Goal: Check status: Check status

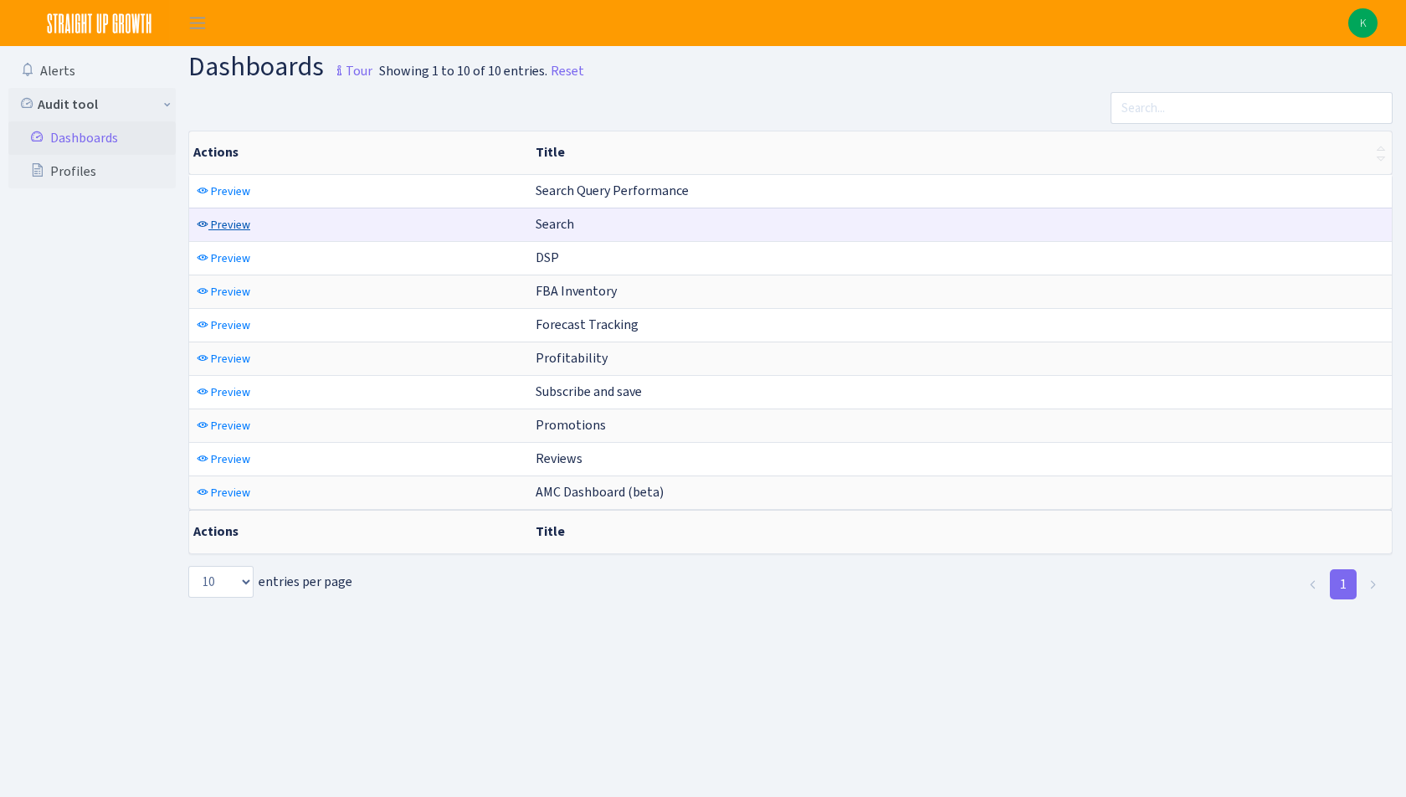
click at [235, 223] on span "Preview" at bounding box center [230, 225] width 39 height 16
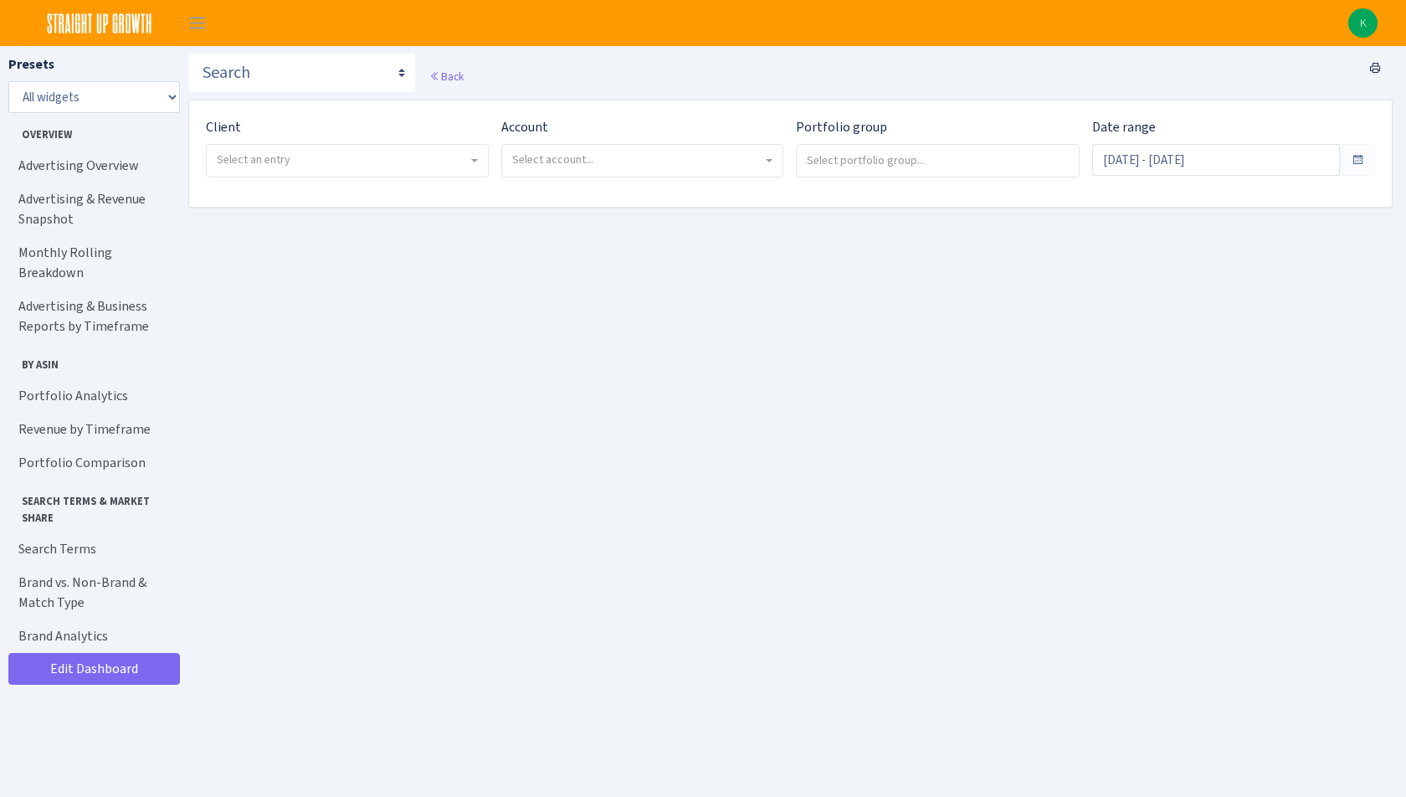
click at [371, 169] on span "Select an entry" at bounding box center [347, 161] width 281 height 32
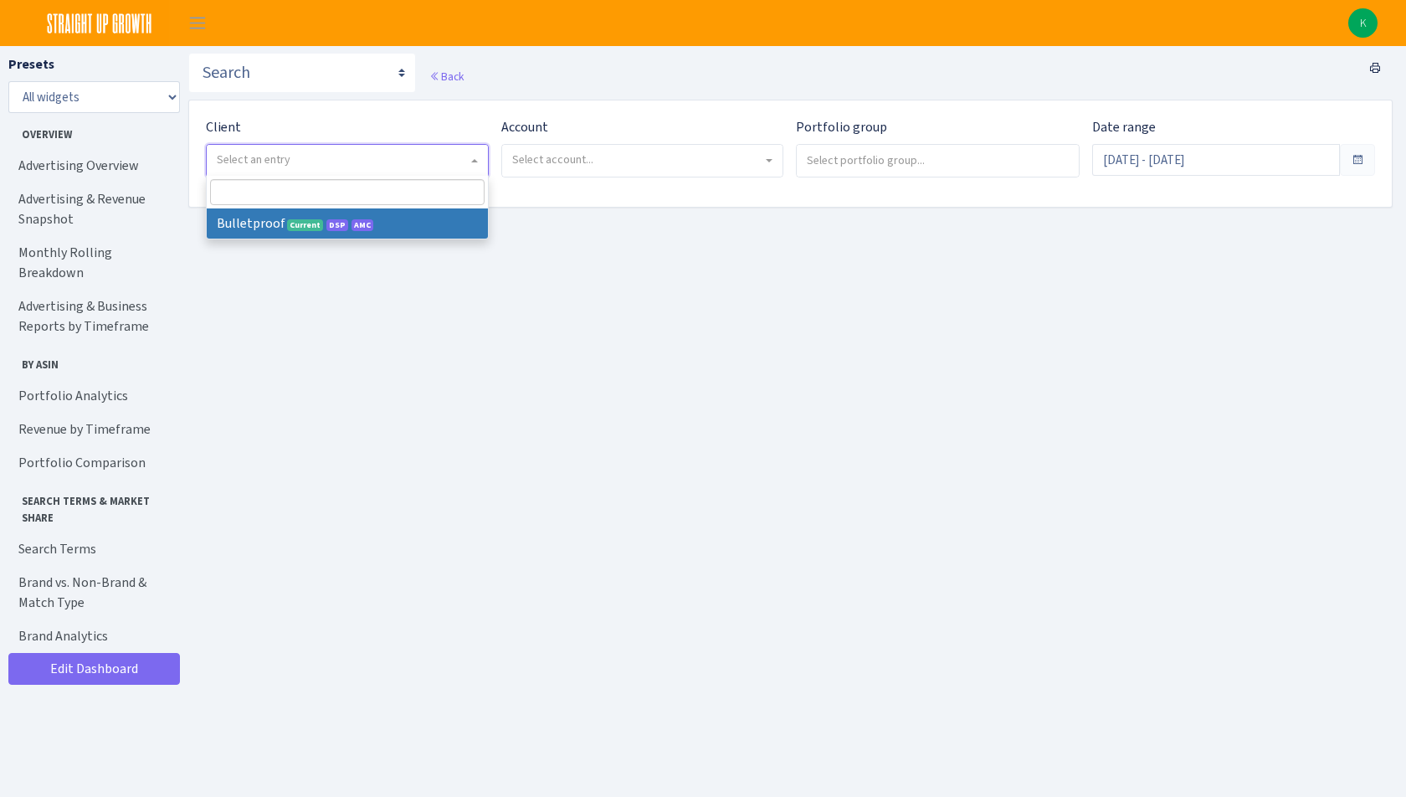
select select "409"
select select
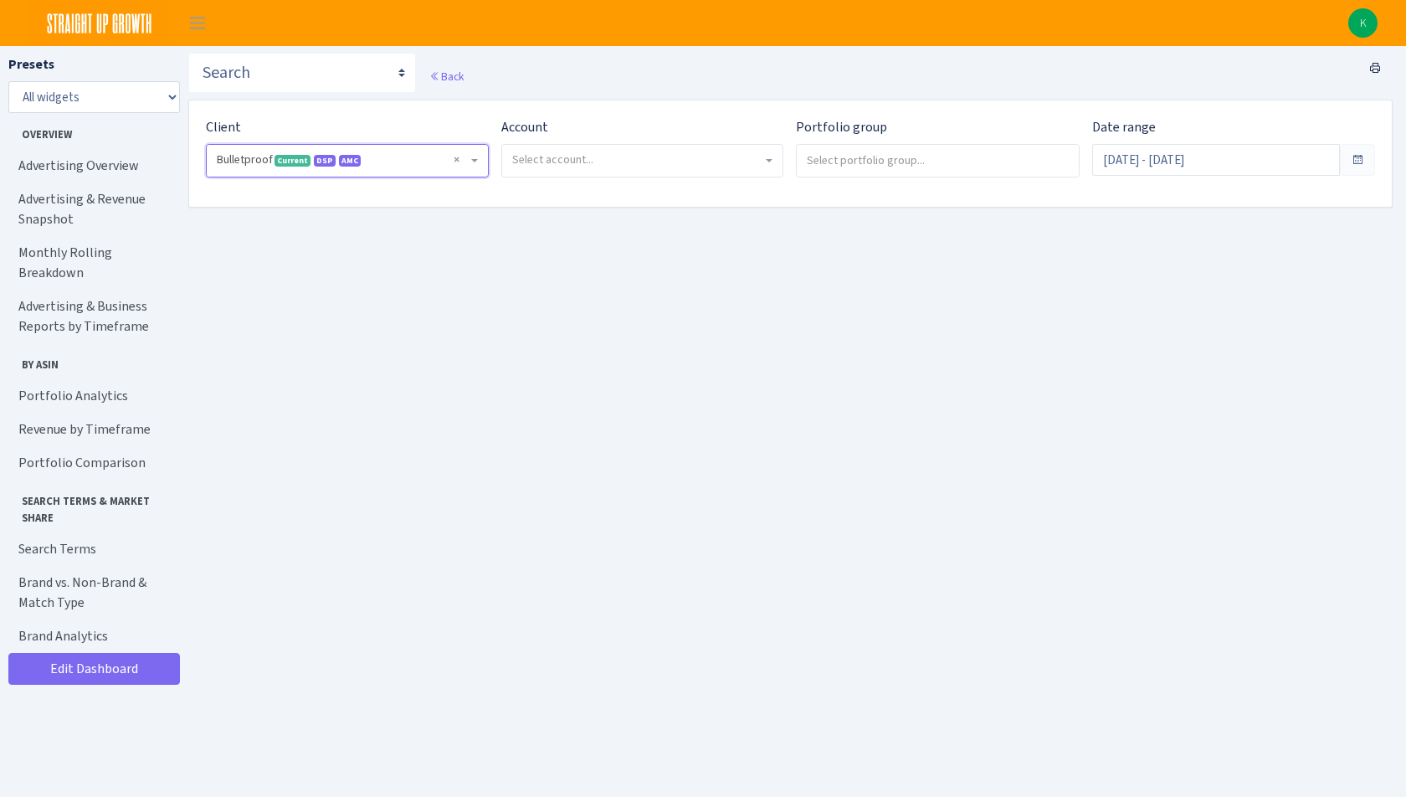
click at [582, 151] on span "Select account..." at bounding box center [552, 159] width 81 height 16
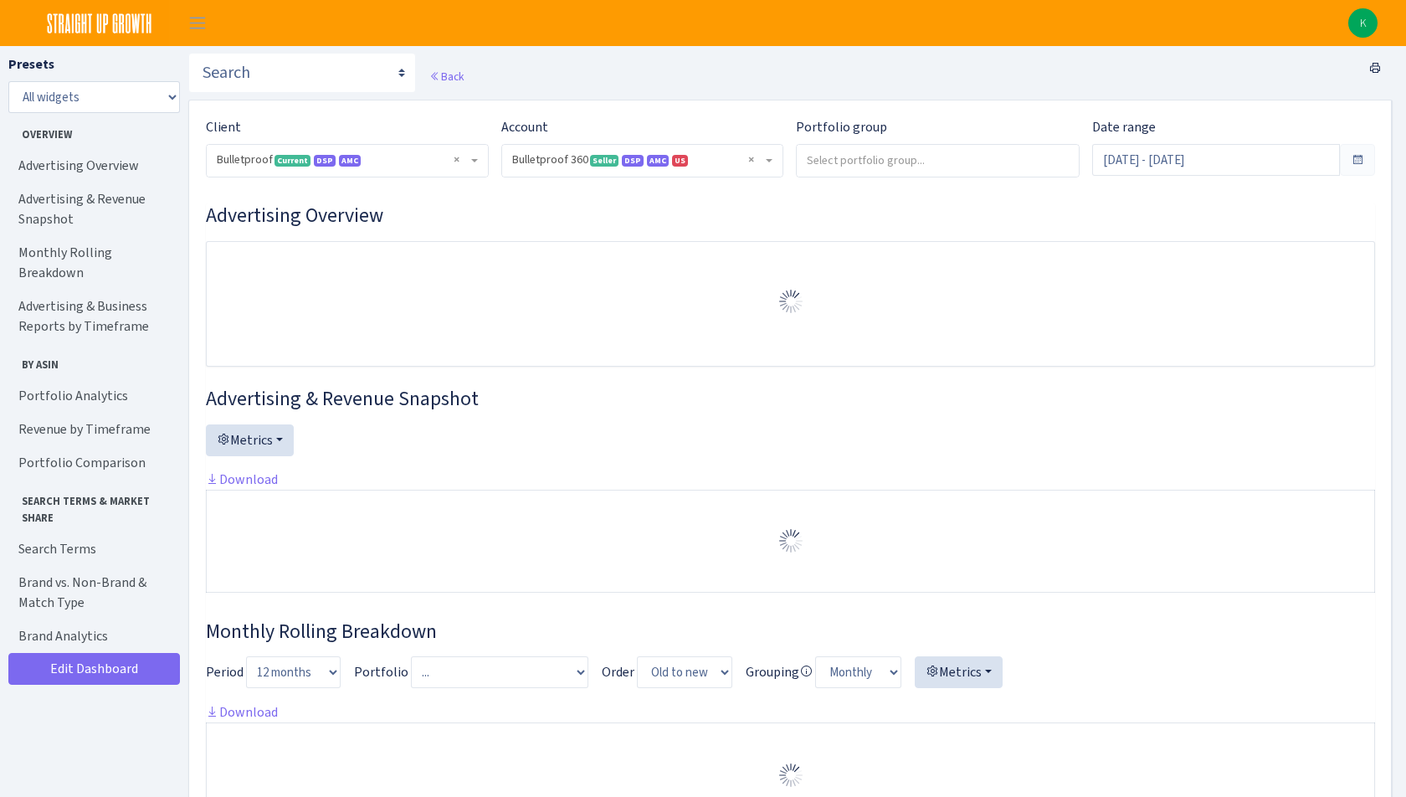
select select "3235730245795869"
click at [576, 222] on h3 "Advertising Overview" at bounding box center [790, 215] width 1169 height 24
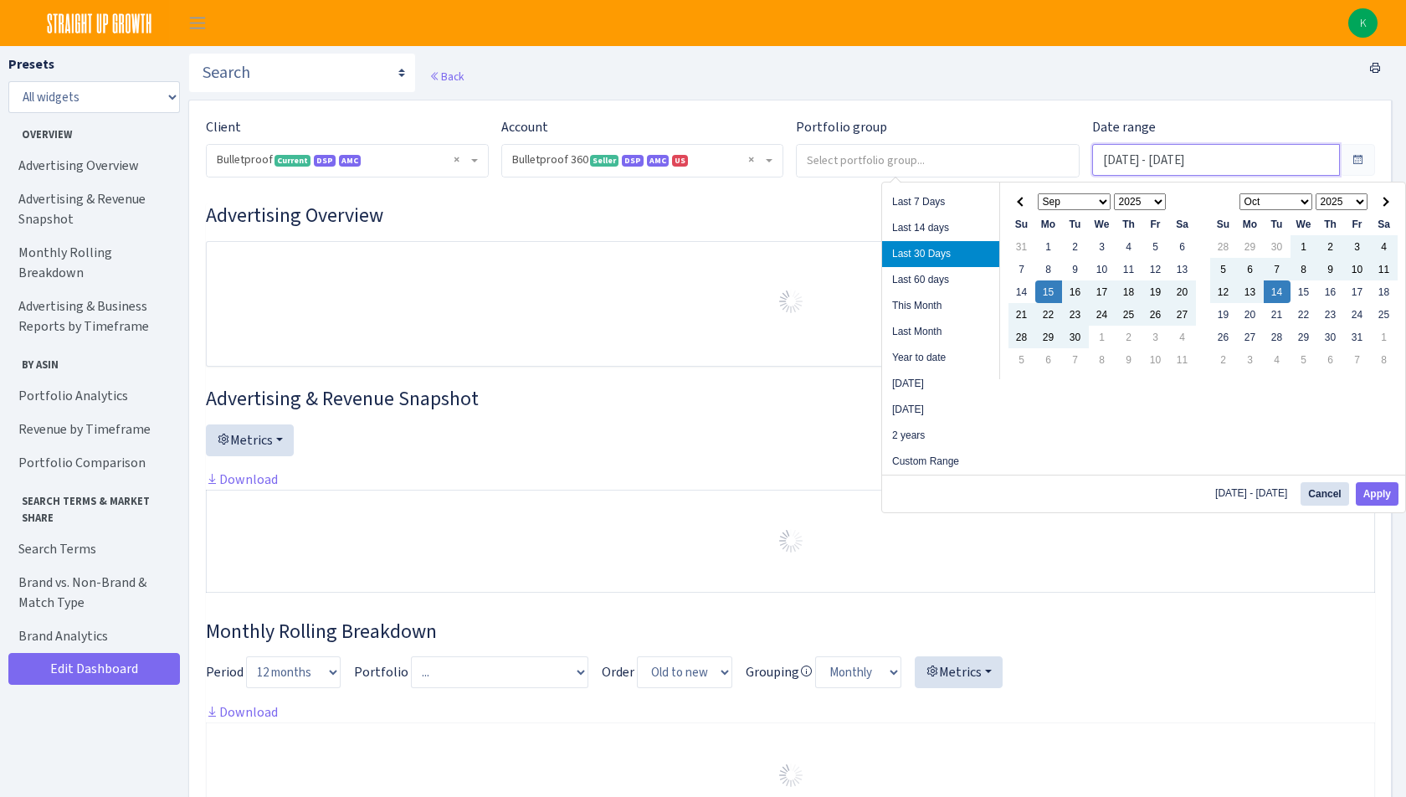
click at [1214, 161] on input "Sep 15, 2025 - Oct 14, 2025" at bounding box center [1216, 160] width 248 height 32
click at [1070, 201] on select "Jan Feb Mar Apr May Jun Jul Aug Sep Oct Nov Dec" at bounding box center [1075, 201] width 74 height 17
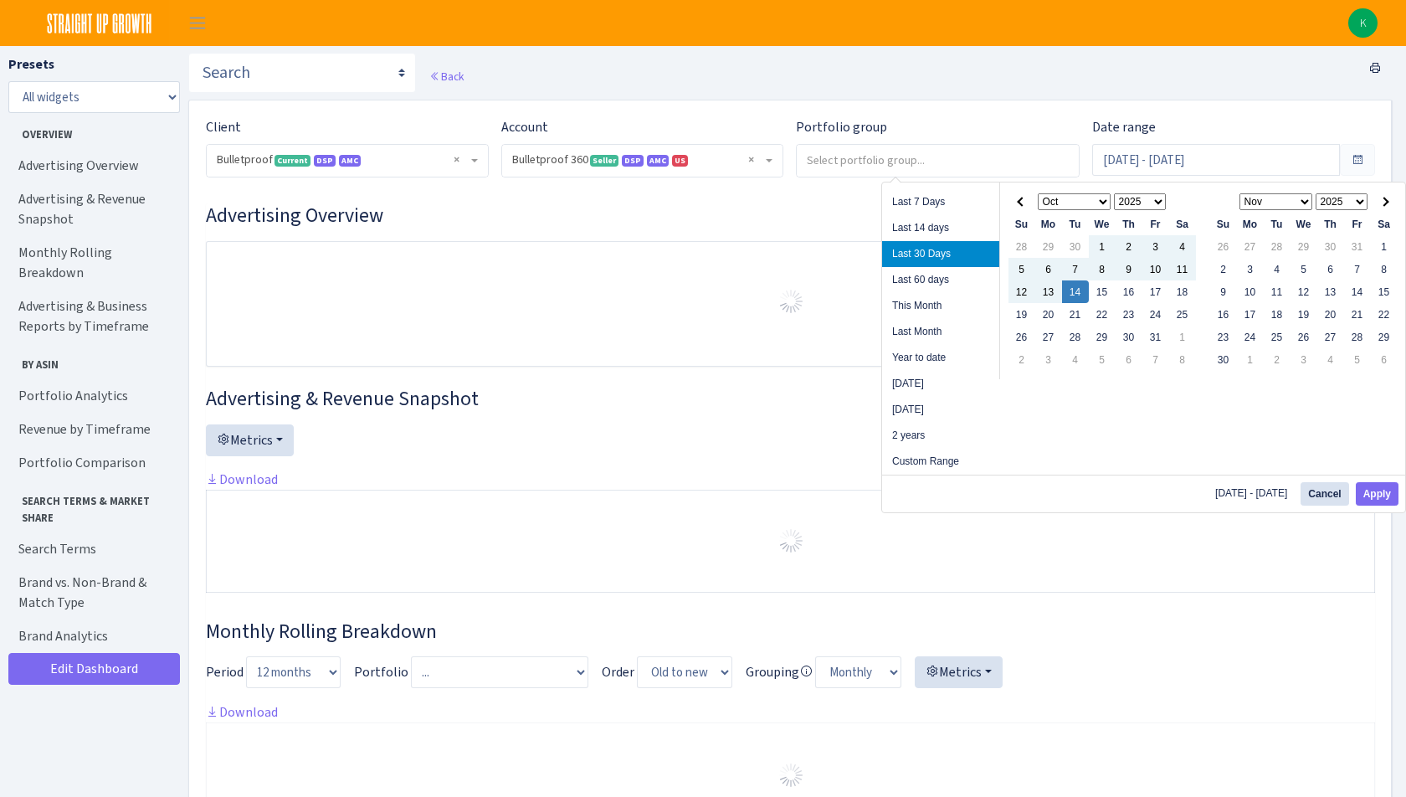
click at [1140, 198] on select "1925 1926 1927 1928 1929 1930 1931 1932 1933 1934 1935 1936 1937 1938 1939 1940…" at bounding box center [1140, 201] width 53 height 17
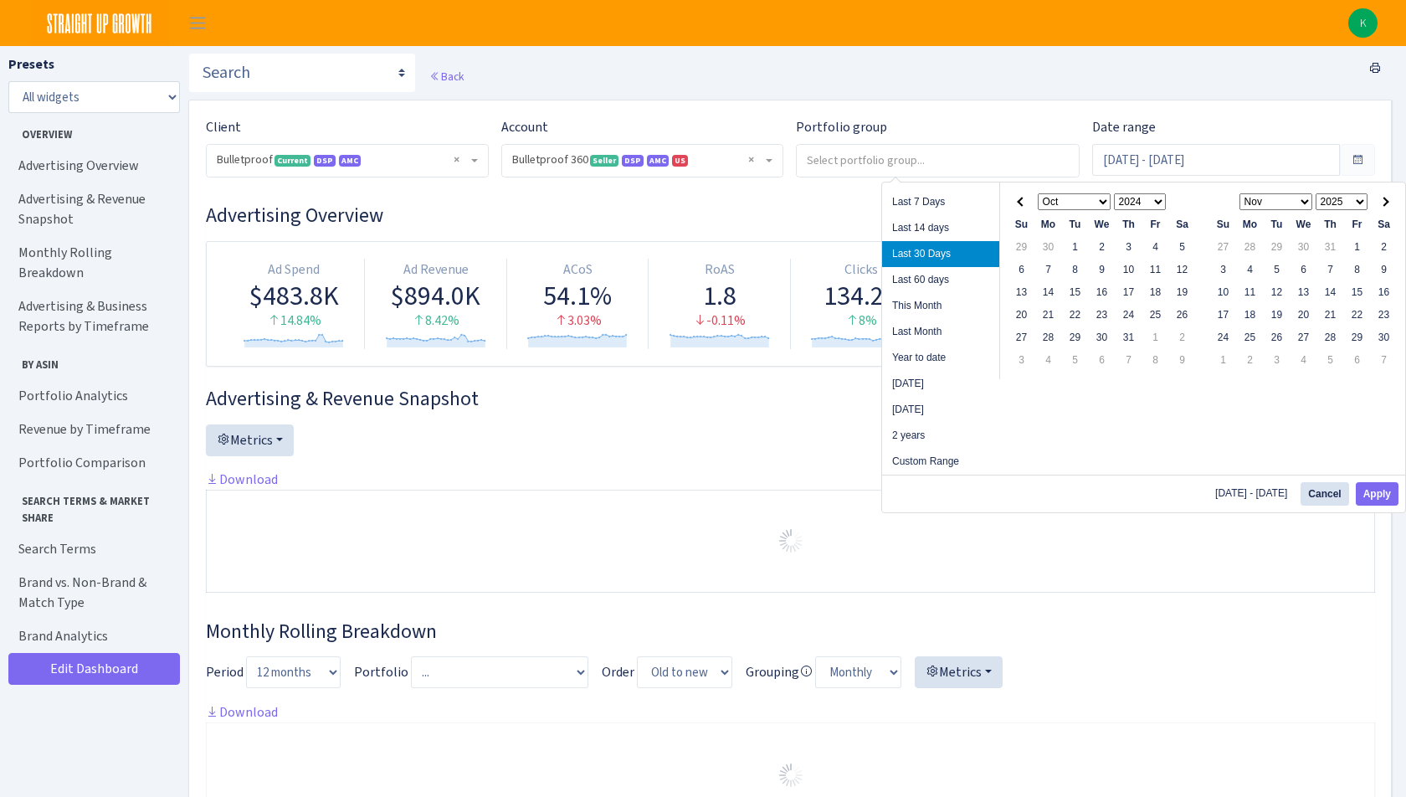
click at [1116, 382] on div "Last 7 Days Last 14 days Last 30 Days Last 60 days This Month Last Month Year t…" at bounding box center [1143, 347] width 525 height 331
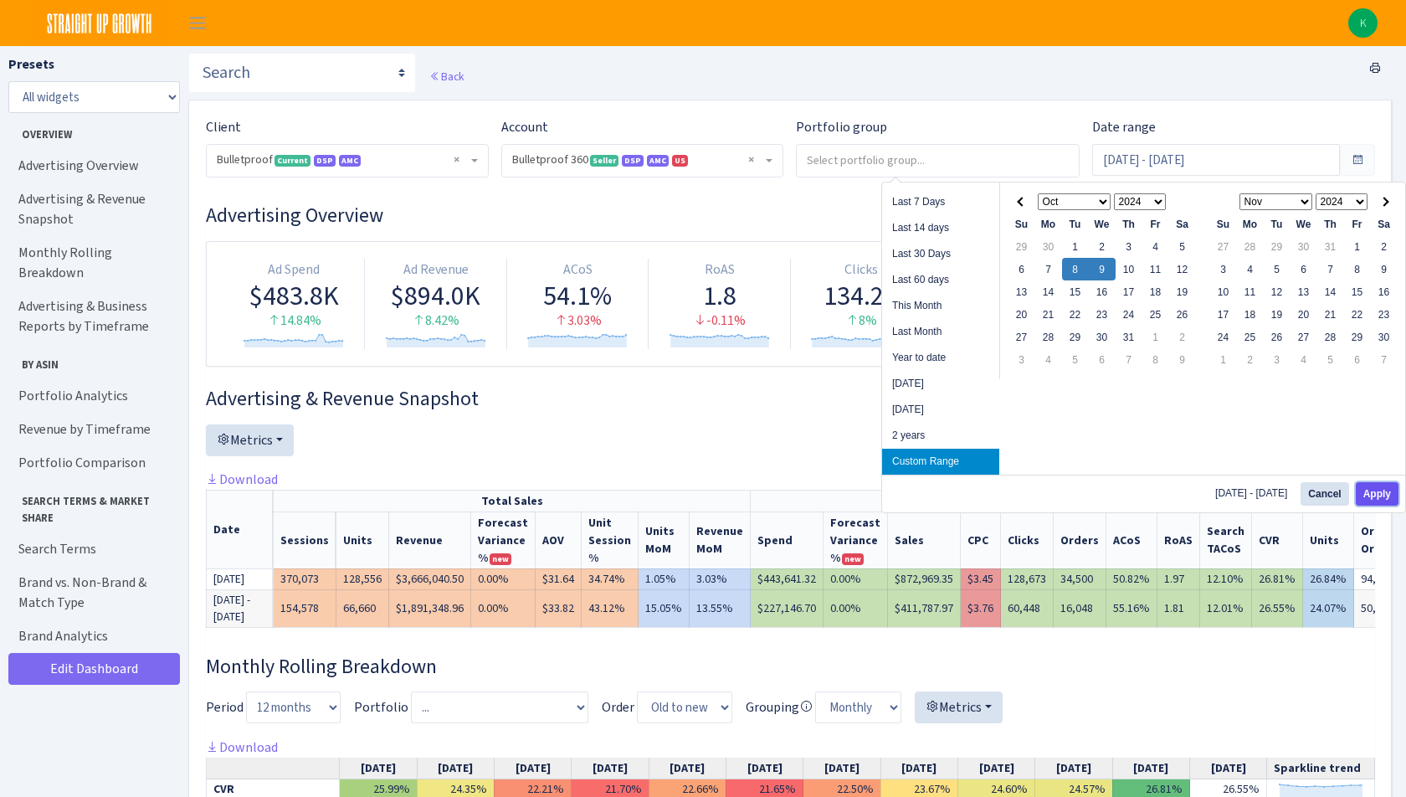
click at [1382, 495] on button "Apply" at bounding box center [1377, 493] width 43 height 23
type input "[DATE] - [DATE]"
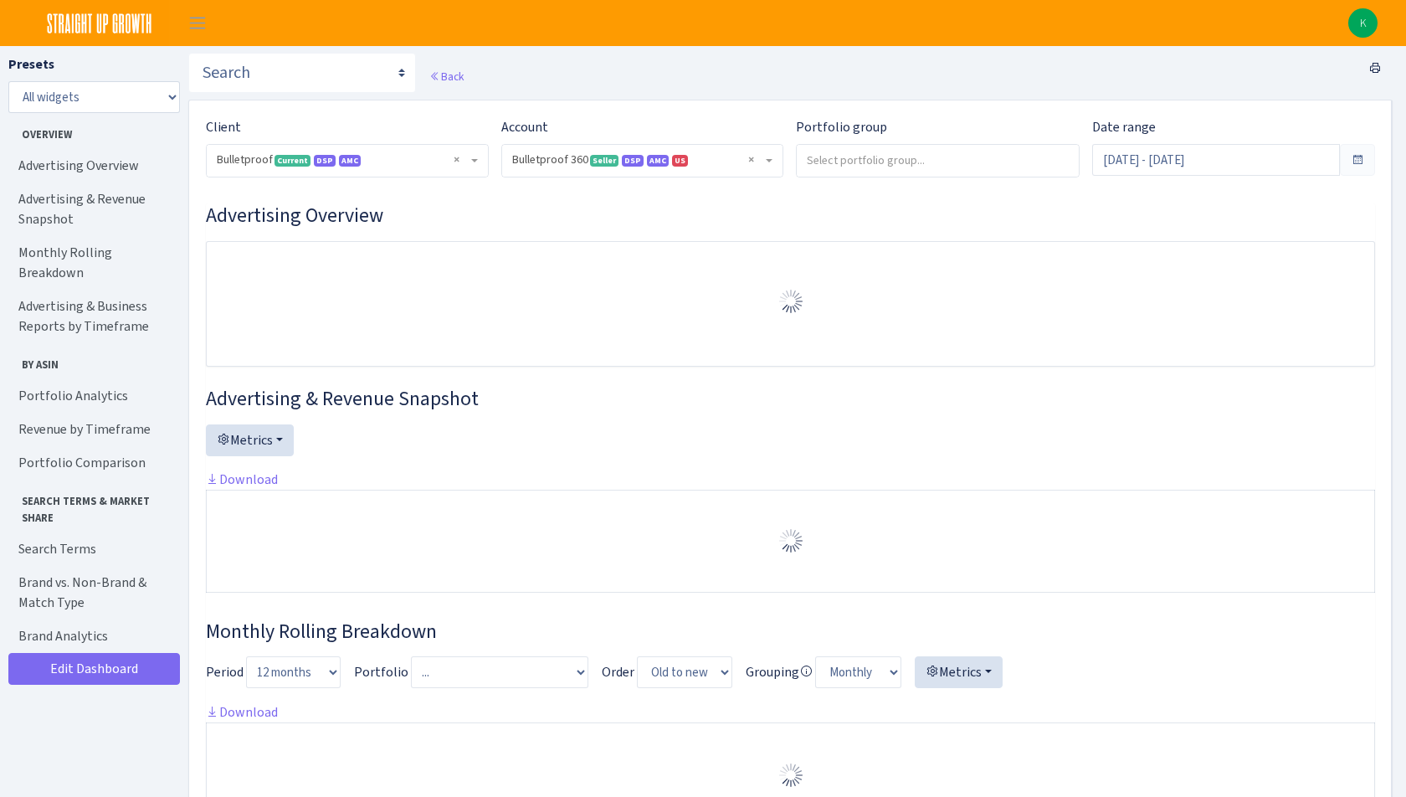
select select "3235730245795869"
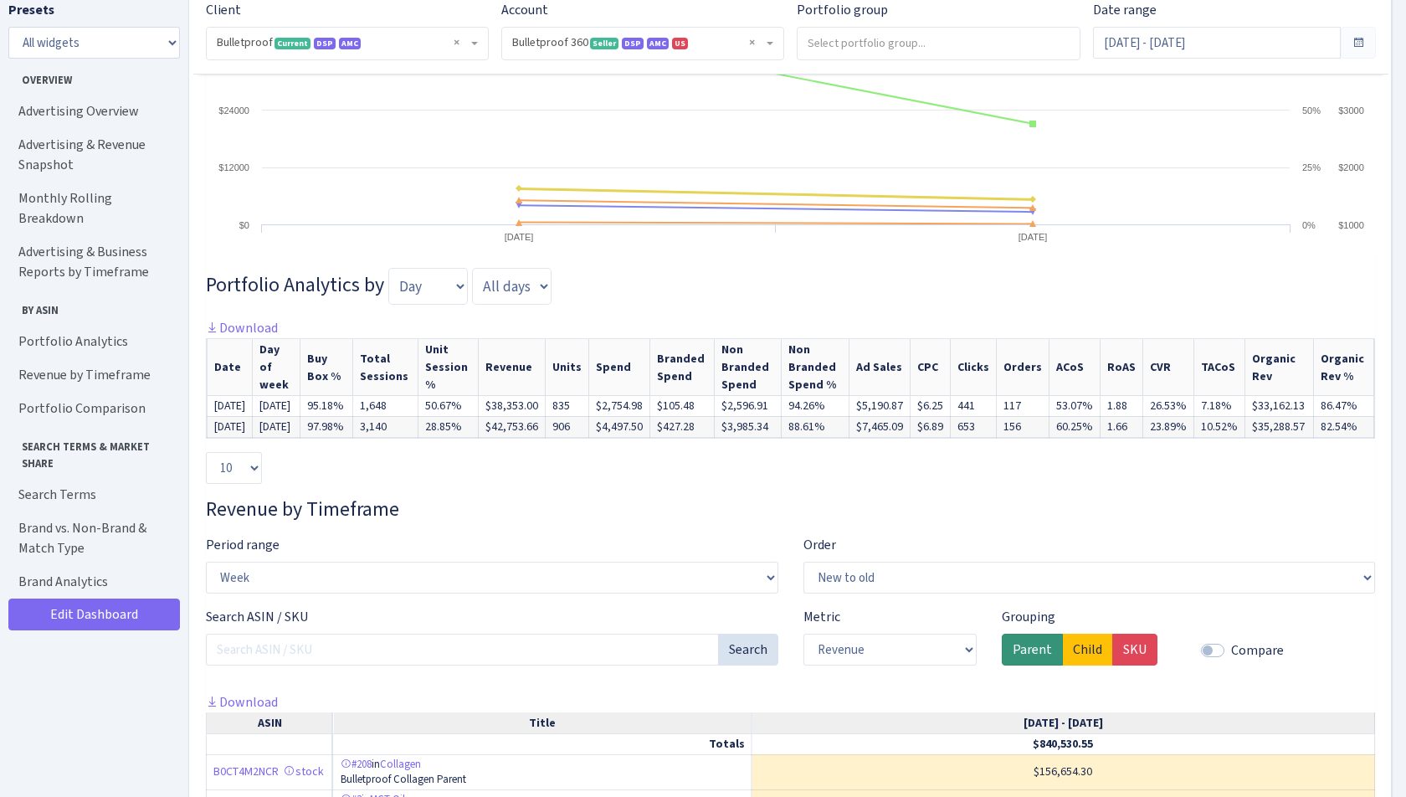
scroll to position [2892, 0]
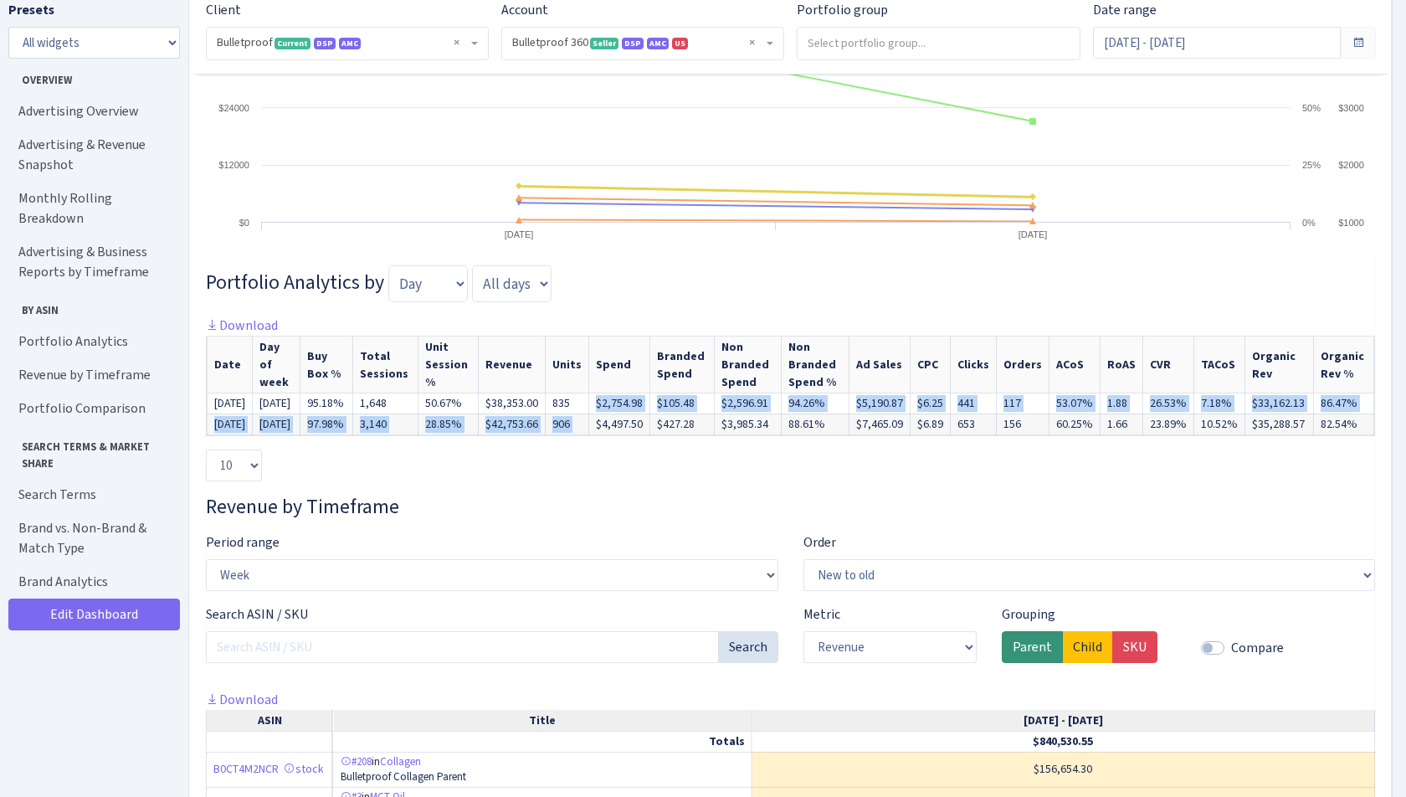
drag, startPoint x: 623, startPoint y: 411, endPoint x: 675, endPoint y: 423, distance: 54.2
click at [676, 423] on tbody "[DATE] [DATE] 95.18% 1,648 50.67% $38,353.00 835 $2,754.98 $105.48 $2,596.91 94…" at bounding box center [791, 414] width 1167 height 42
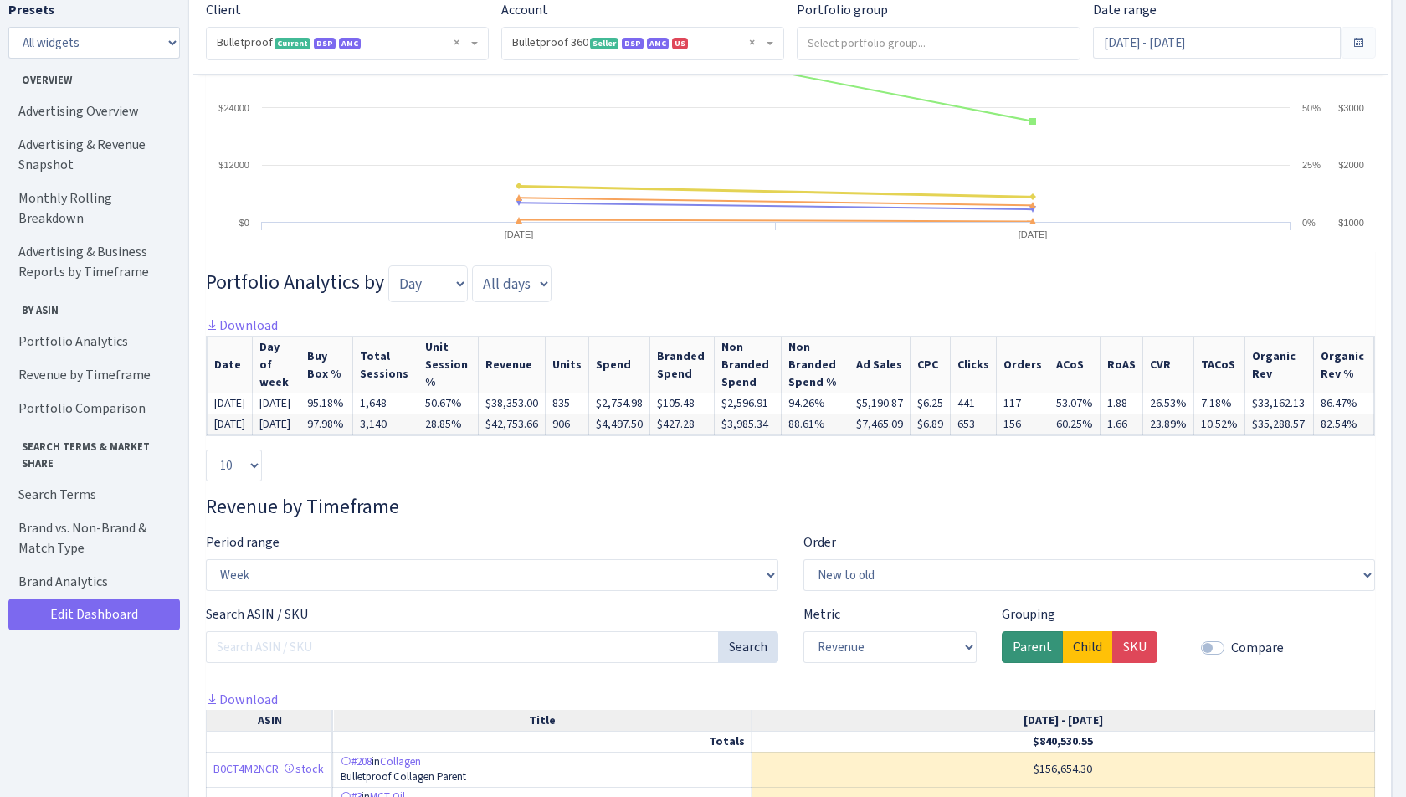
click at [664, 459] on div "10 25 50 100 All" at bounding box center [790, 465] width 1169 height 32
drag, startPoint x: 627, startPoint y: 430, endPoint x: 657, endPoint y: 428, distance: 30.2
click at [649, 429] on td "$4,497.50" at bounding box center [618, 423] width 61 height 21
drag, startPoint x: 624, startPoint y: 411, endPoint x: 677, endPoint y: 411, distance: 53.6
click at [649, 411] on td "$2,754.98" at bounding box center [618, 403] width 61 height 21
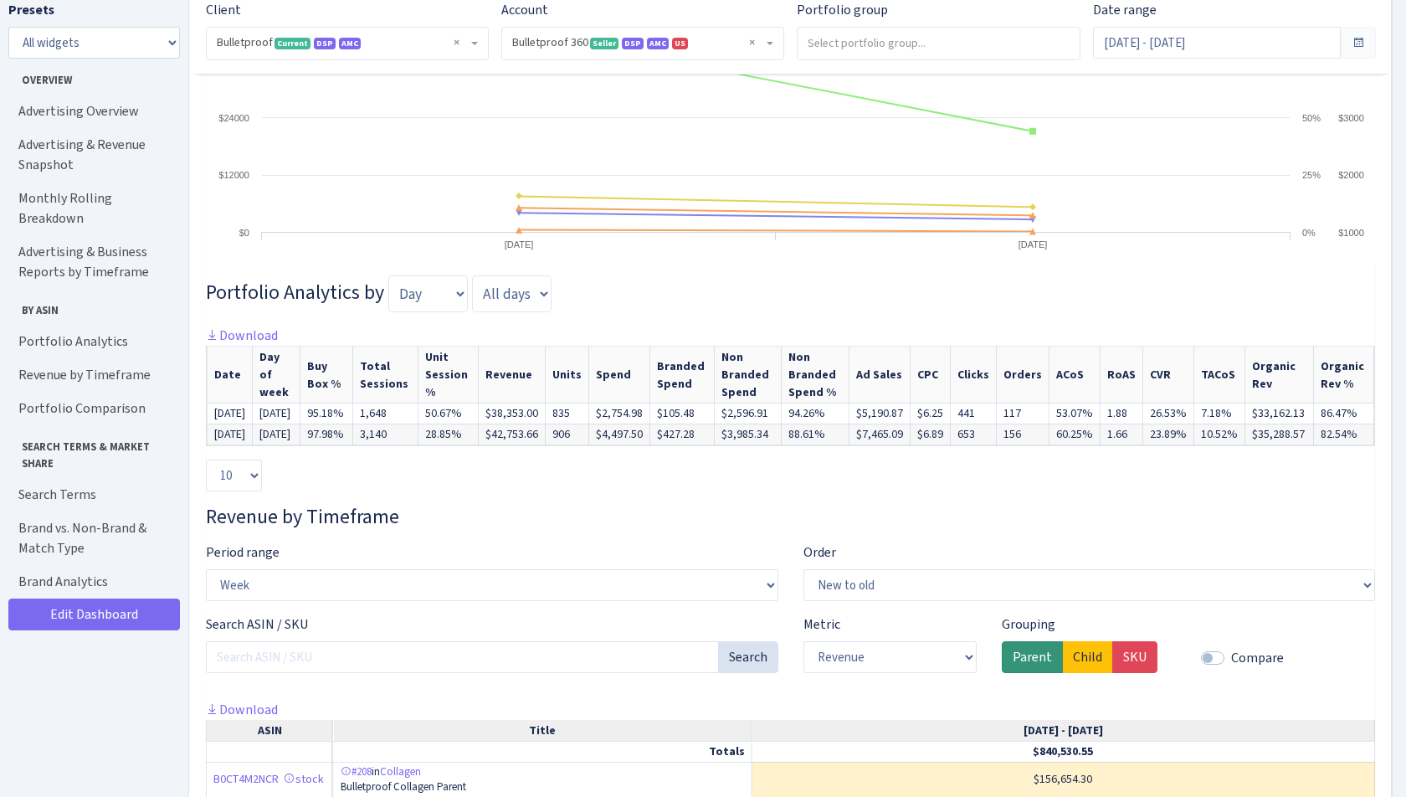
scroll to position [2882, 0]
drag, startPoint x: 641, startPoint y: 441, endPoint x: 671, endPoint y: 441, distance: 30.1
click at [649, 441] on td "$4,497.50" at bounding box center [618, 434] width 61 height 21
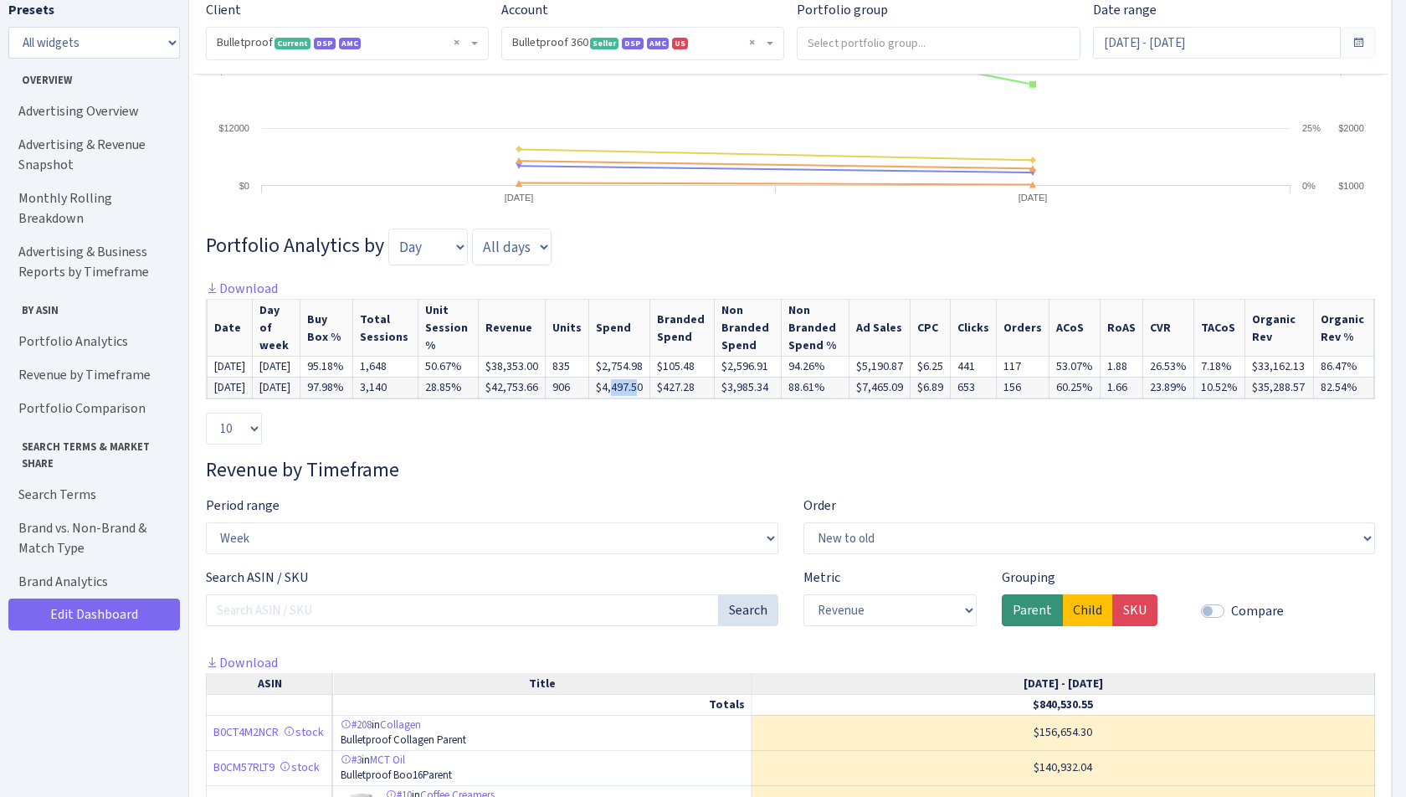
scroll to position [2935, 0]
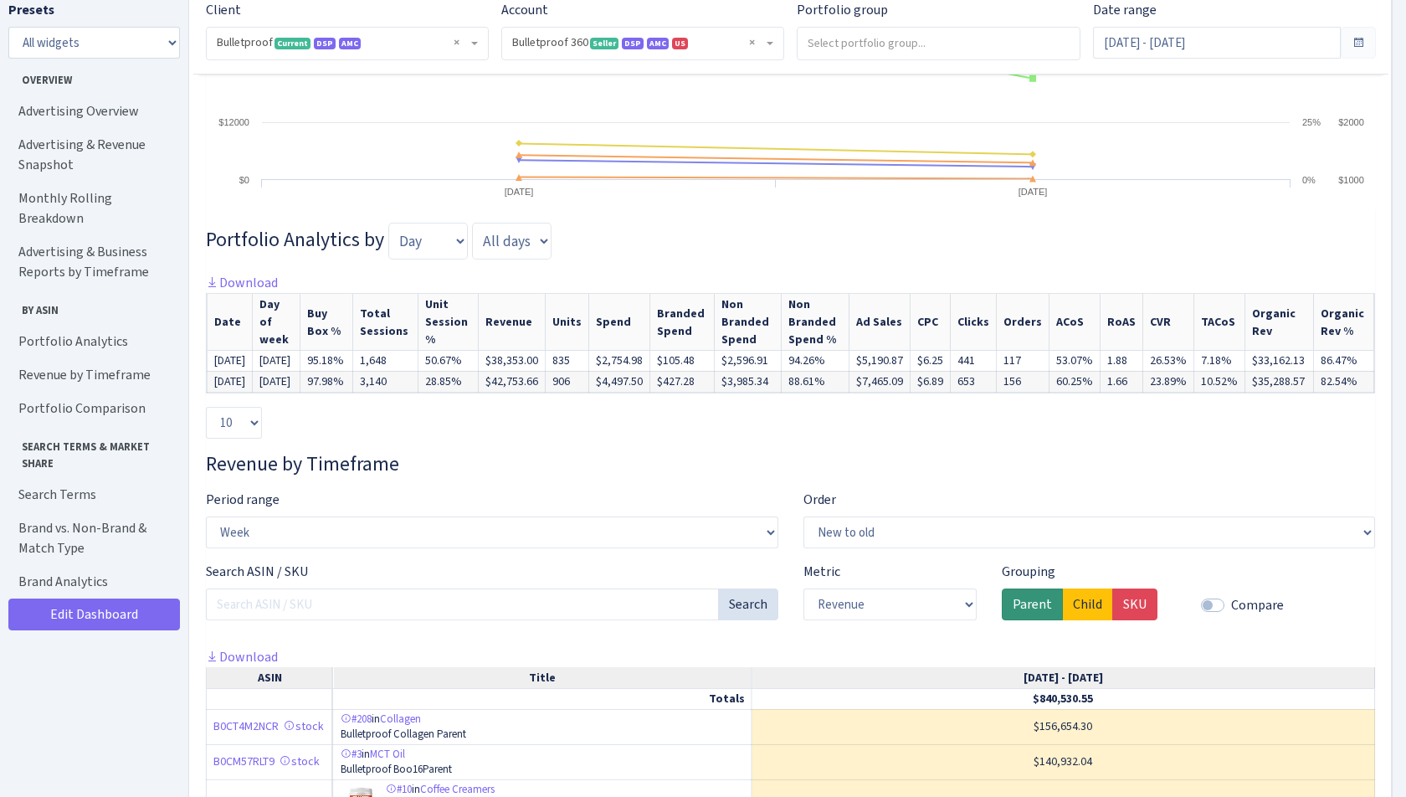
click at [684, 464] on h3 "Revenue by Timeframe" at bounding box center [790, 464] width 1169 height 24
